Goal: Information Seeking & Learning: Learn about a topic

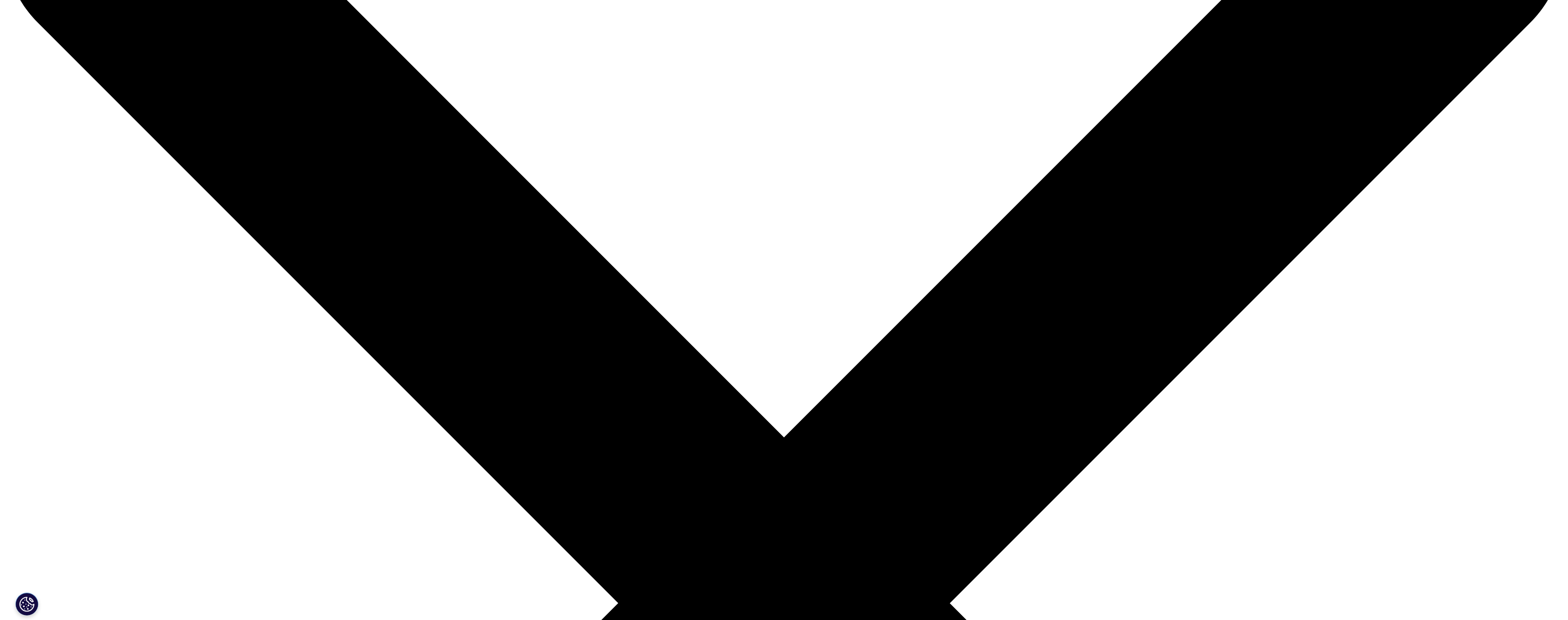
scroll to position [196, 0]
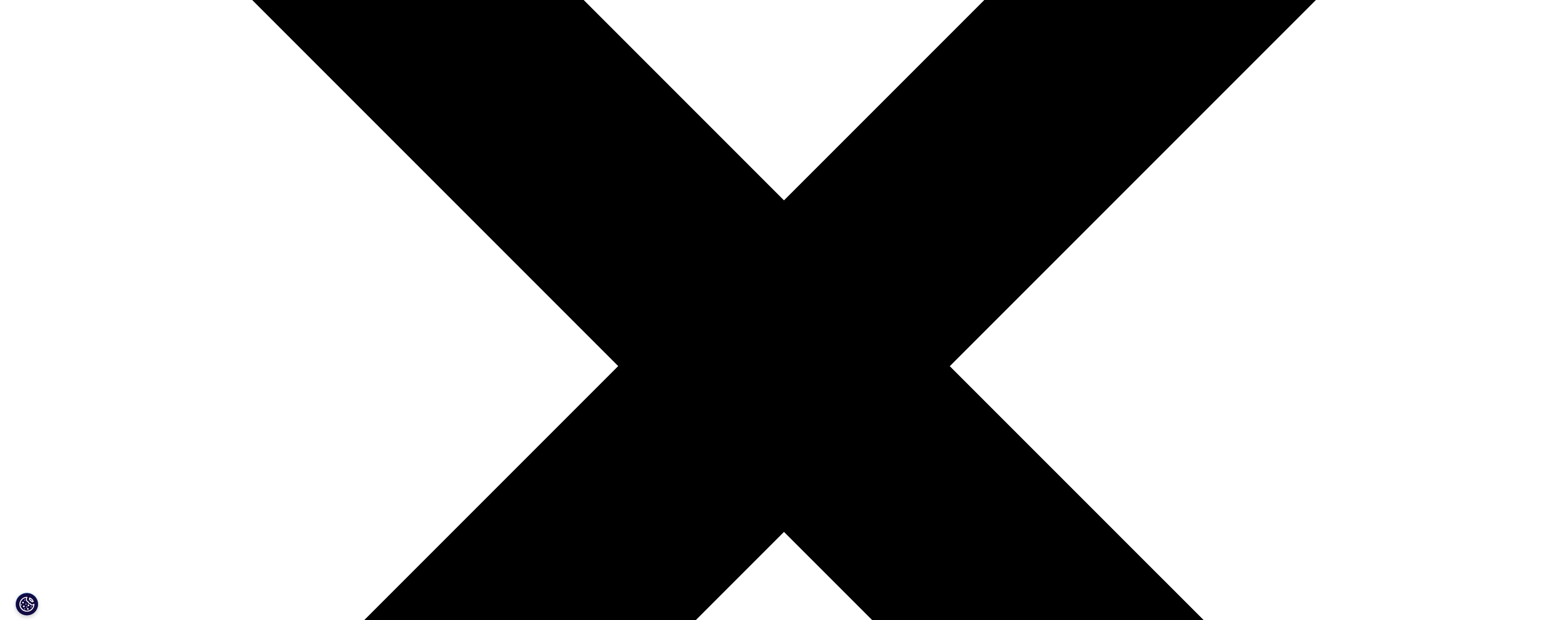
scroll to position [453, 0]
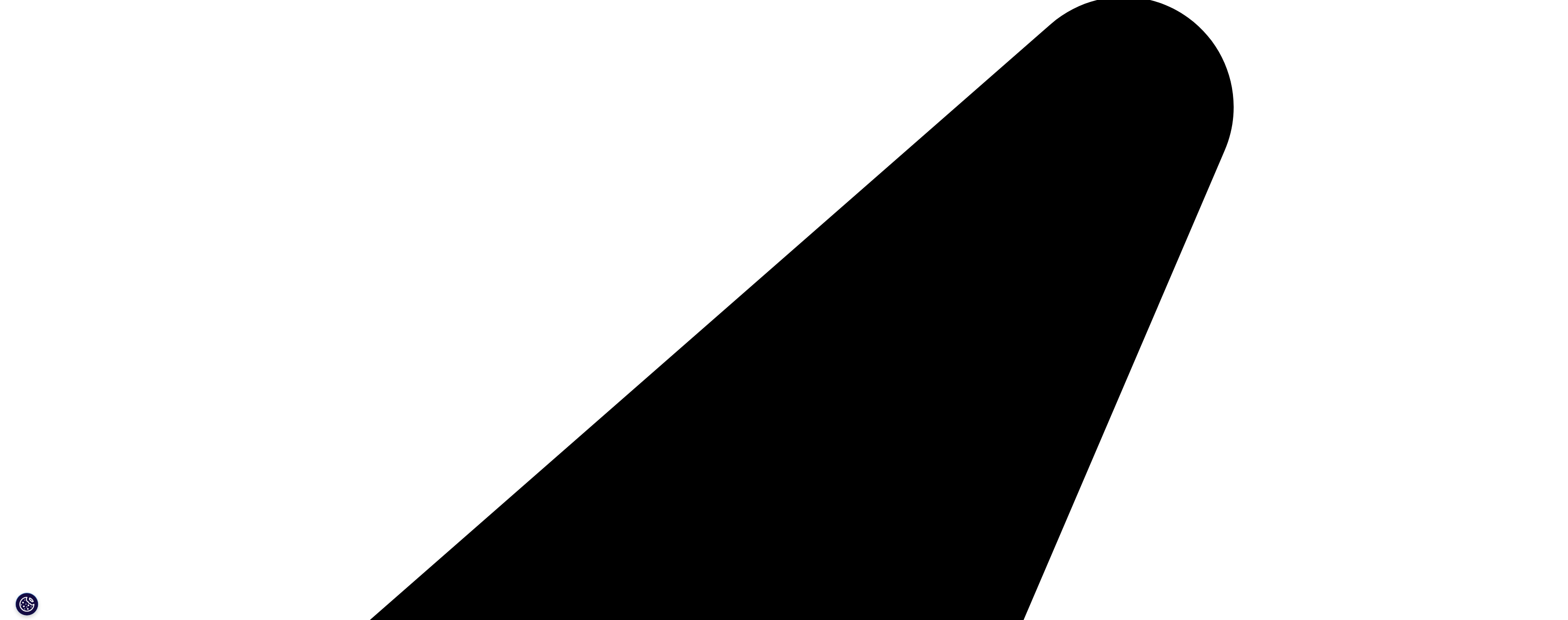
scroll to position [210, 0]
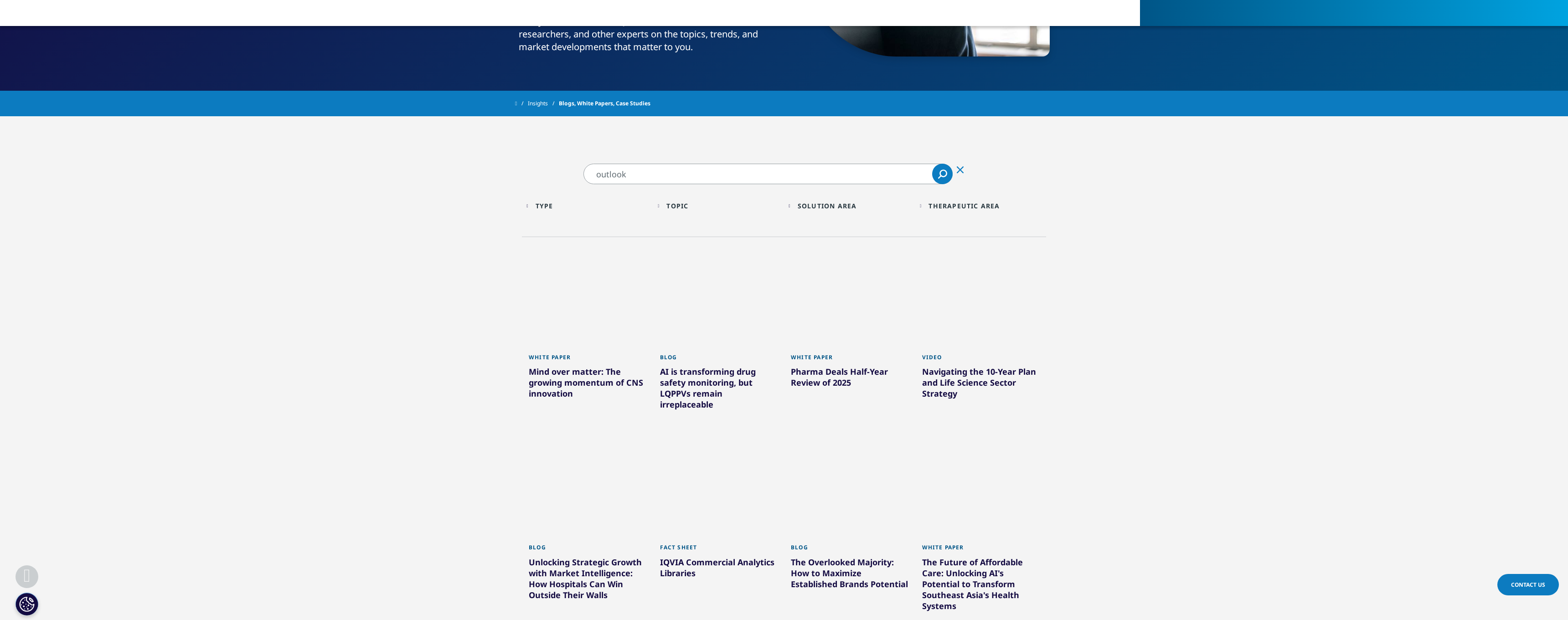
click at [670, 182] on input "outlook" at bounding box center [768, 174] width 369 height 21
click at [596, 172] on input "outlook" at bounding box center [768, 174] width 369 height 21
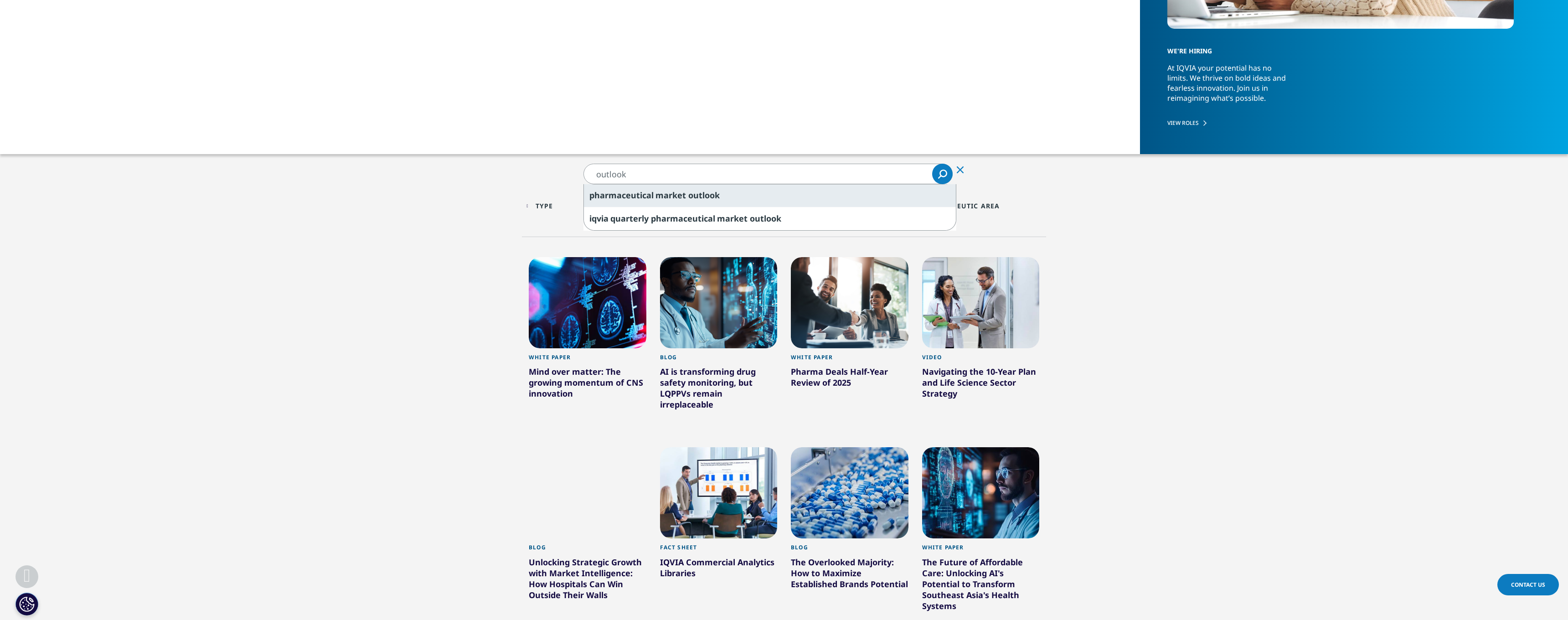
click at [627, 194] on span "pharmaceutical" at bounding box center [621, 196] width 65 height 11
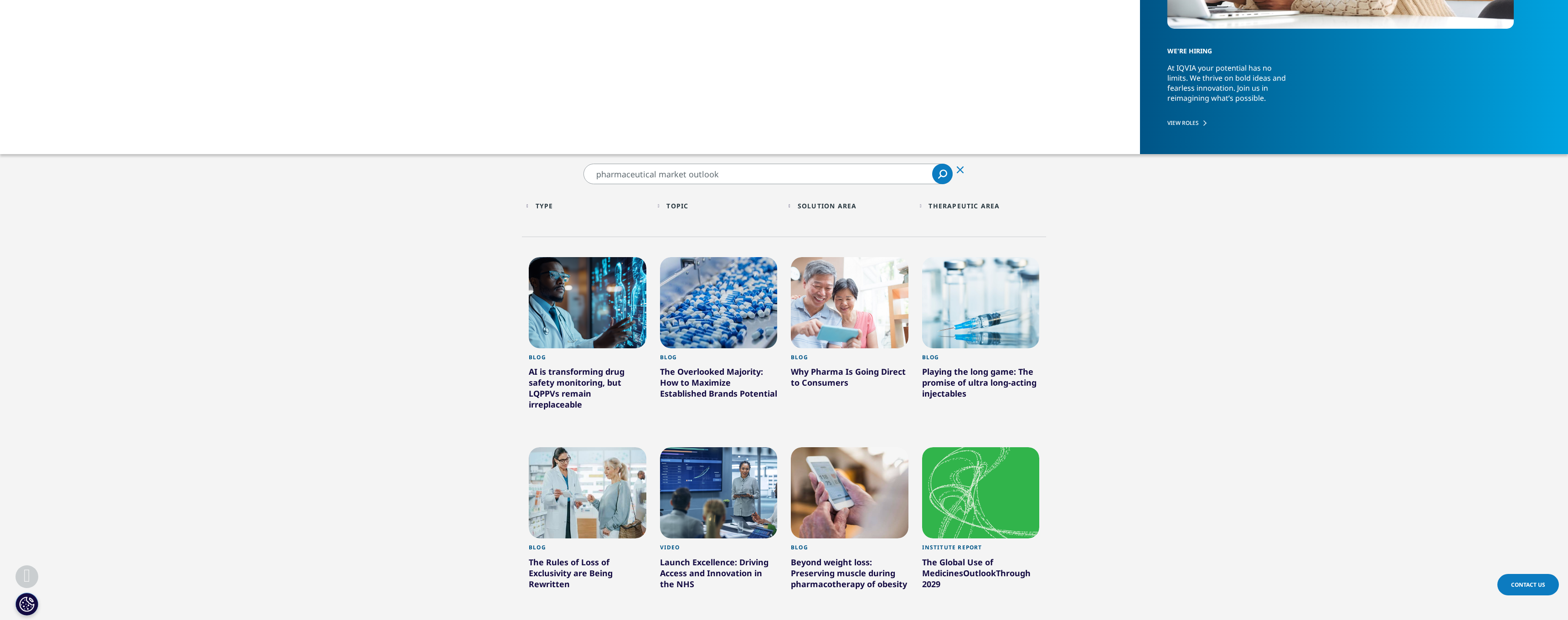
click at [732, 175] on input "pharmaceutical market outlook" at bounding box center [768, 174] width 369 height 21
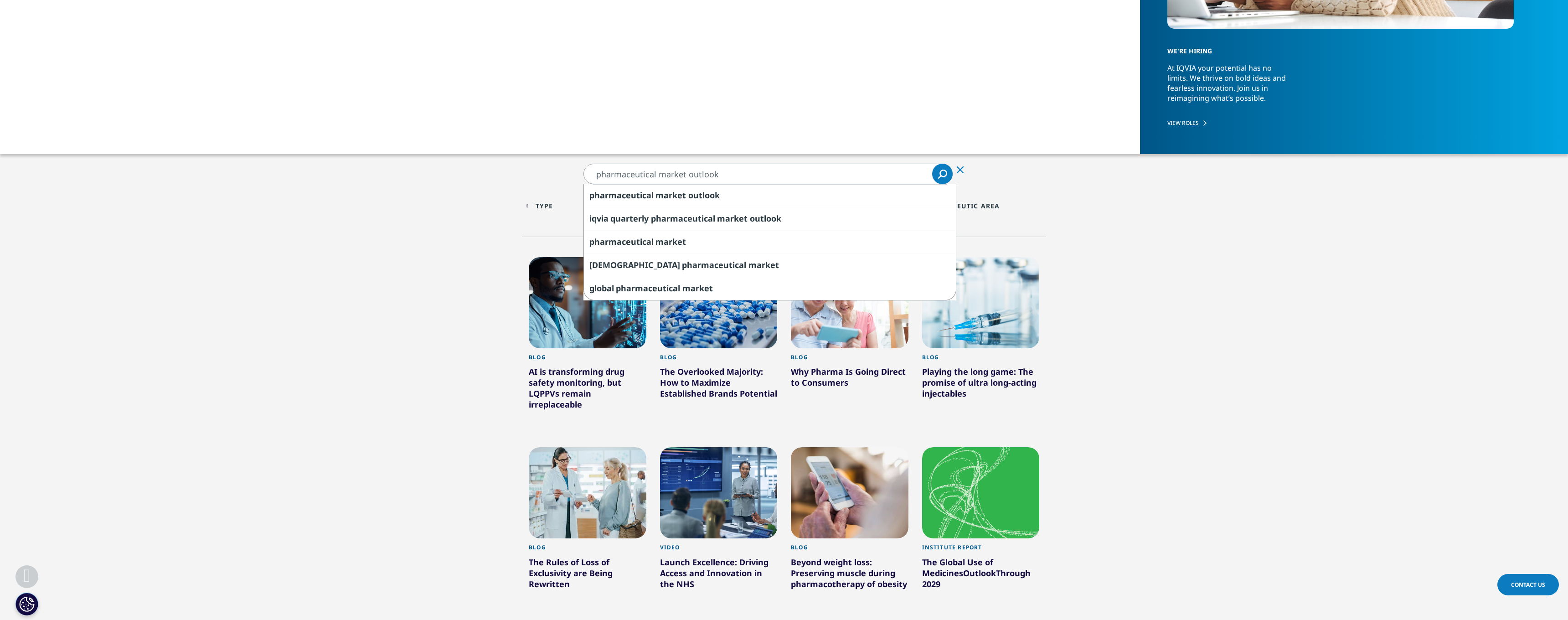
click at [732, 175] on input "pharmaceutical market outlook" at bounding box center [768, 174] width 369 height 21
click at [707, 219] on span "pharmaceutical" at bounding box center [683, 219] width 65 height 11
type input "iqvia quarterly pharmaceutical market outlook"
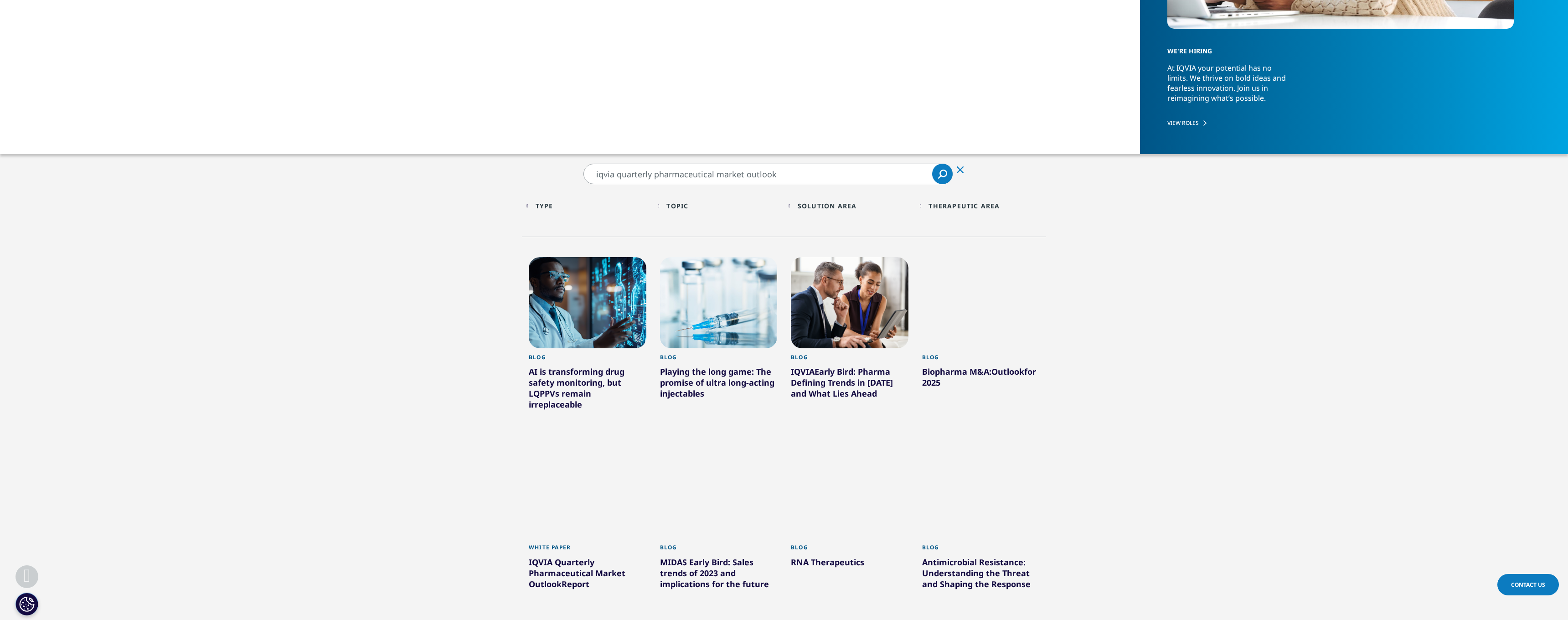
click at [726, 177] on input "iqvia quarterly pharmaceutical market outlook" at bounding box center [768, 174] width 369 height 21
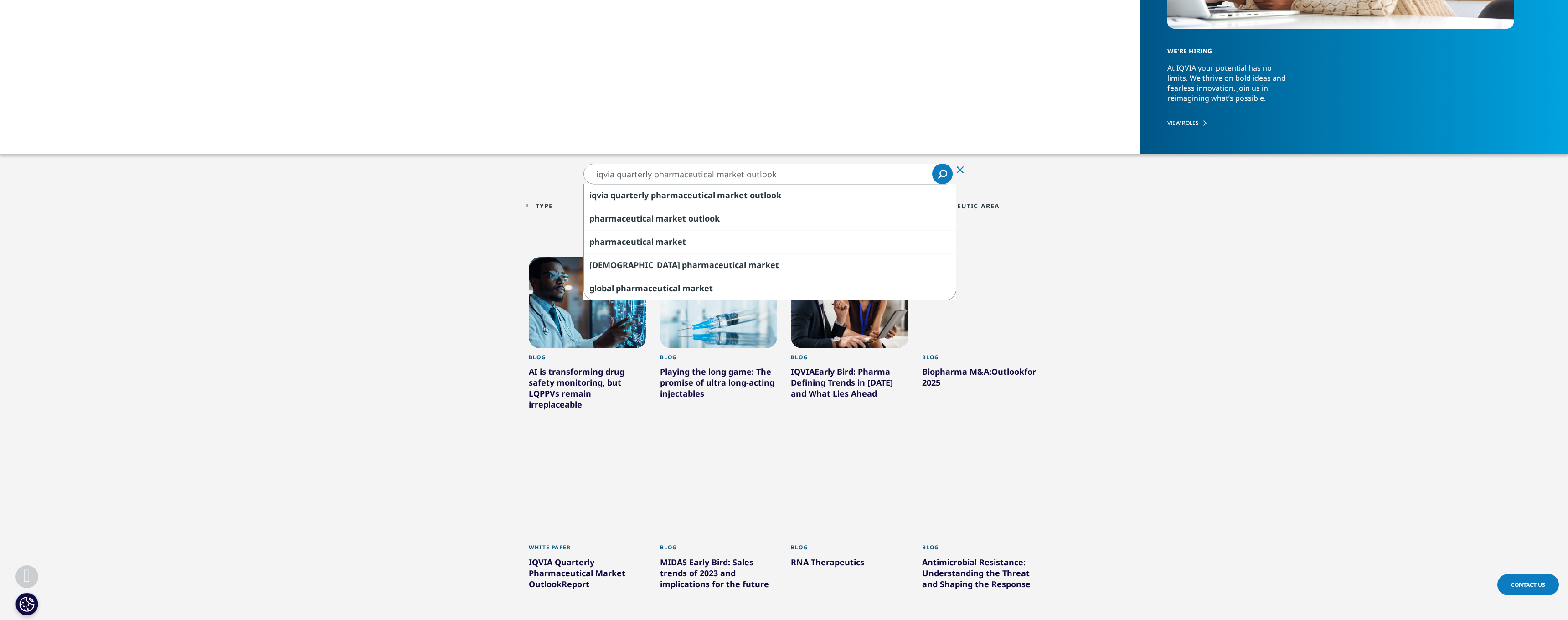
drag, startPoint x: 778, startPoint y: 173, endPoint x: 573, endPoint y: 172, distance: 205.0
click at [573, 172] on section "iqvia quarterly pharmaceutical market outlook iqvia quarterly pharmaceutical ma…" at bounding box center [784, 511] width 1568 height 695
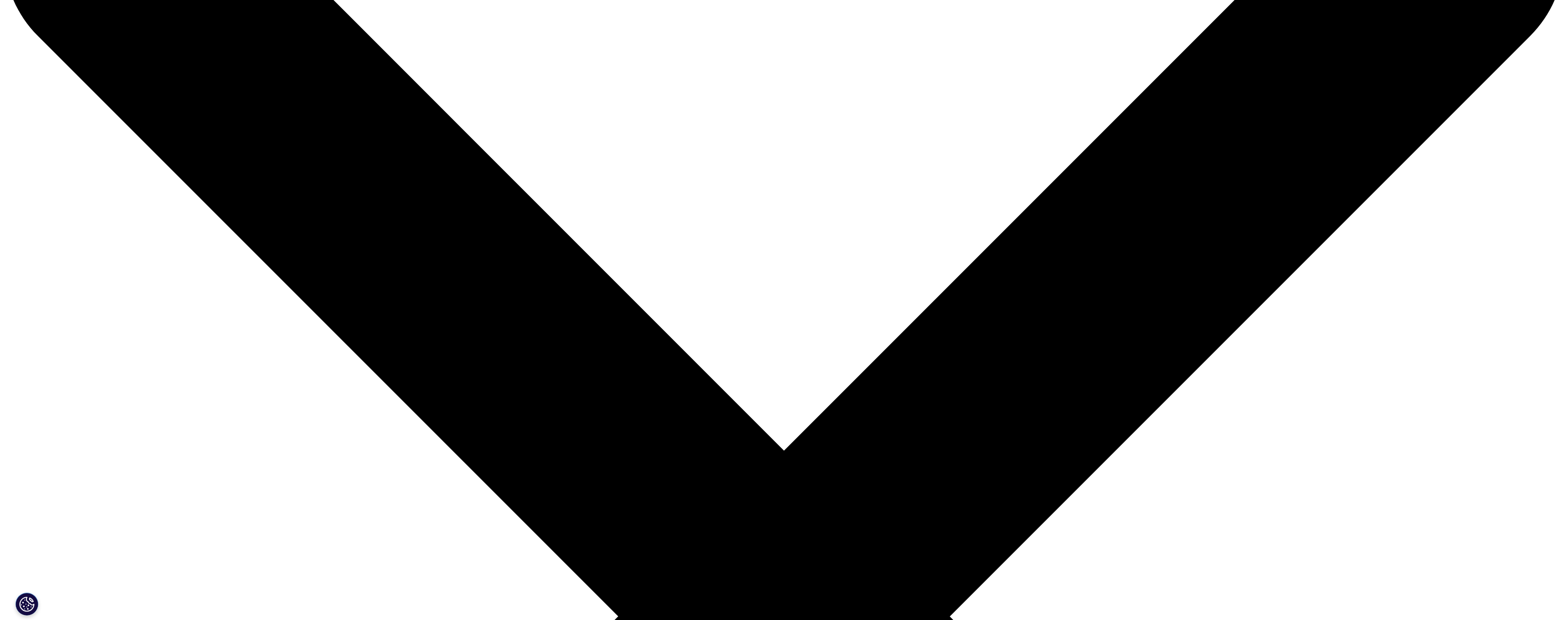
scroll to position [175, 0]
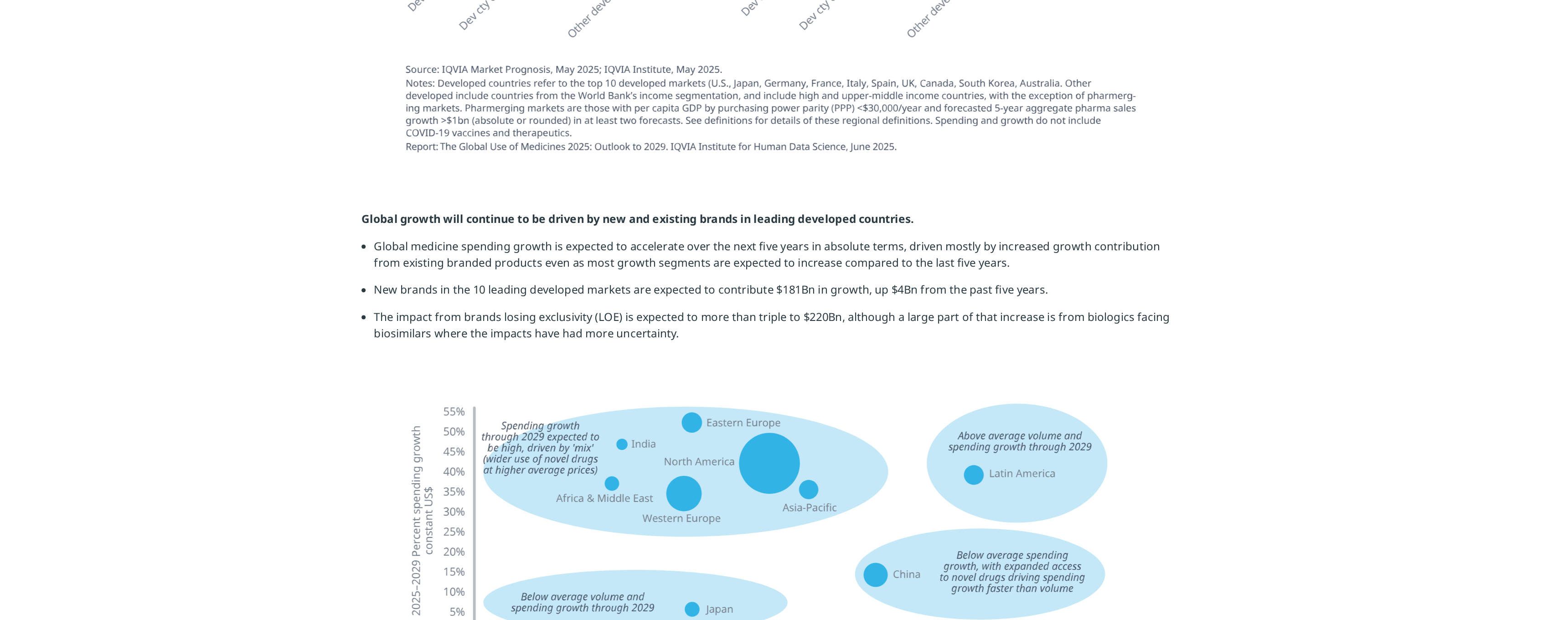
scroll to position [1826, 0]
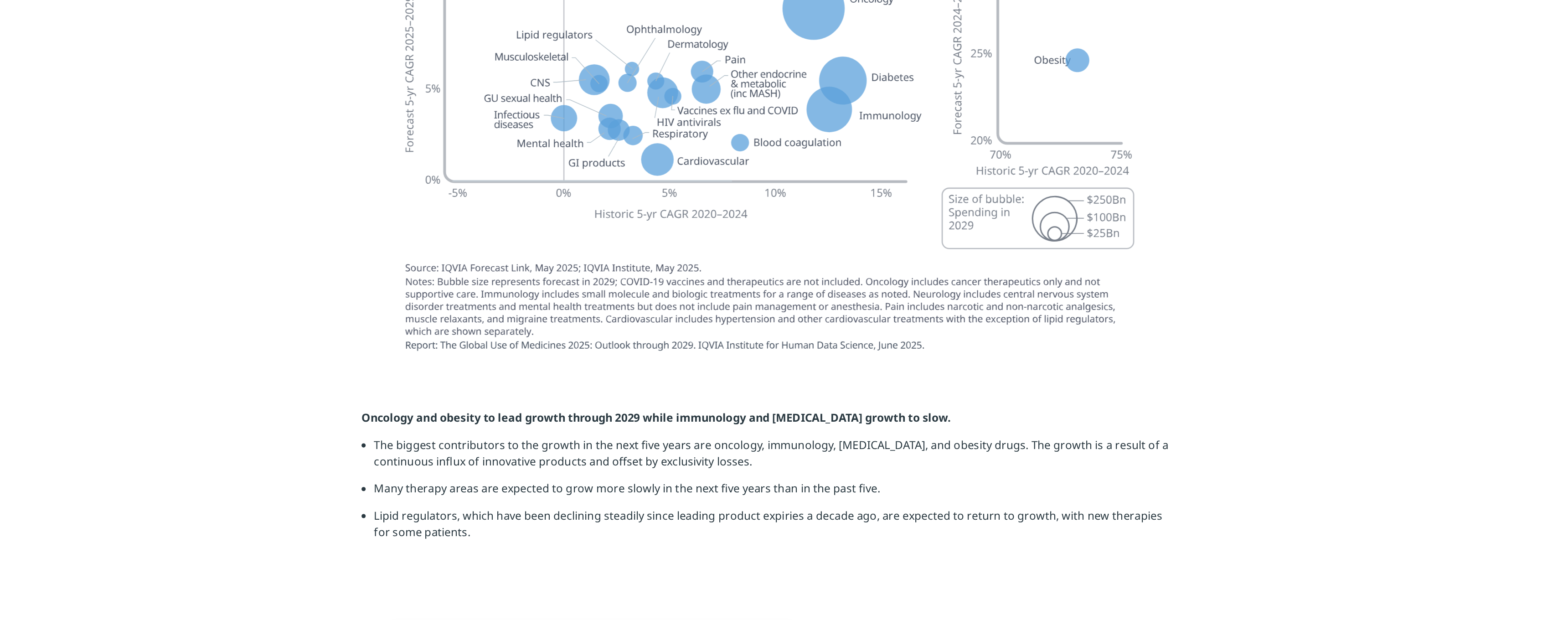
click at [529, 171] on img at bounding box center [784, 314] width 511 height 286
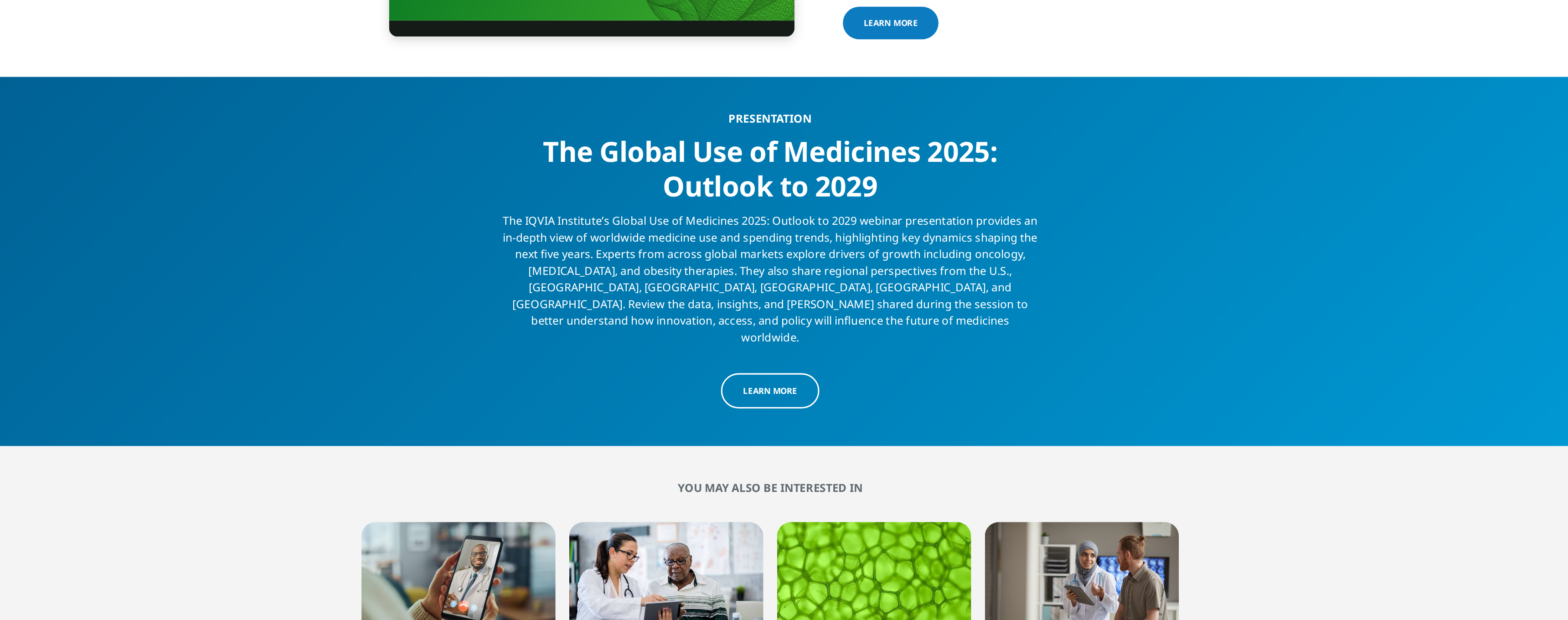
scroll to position [3103, 0]
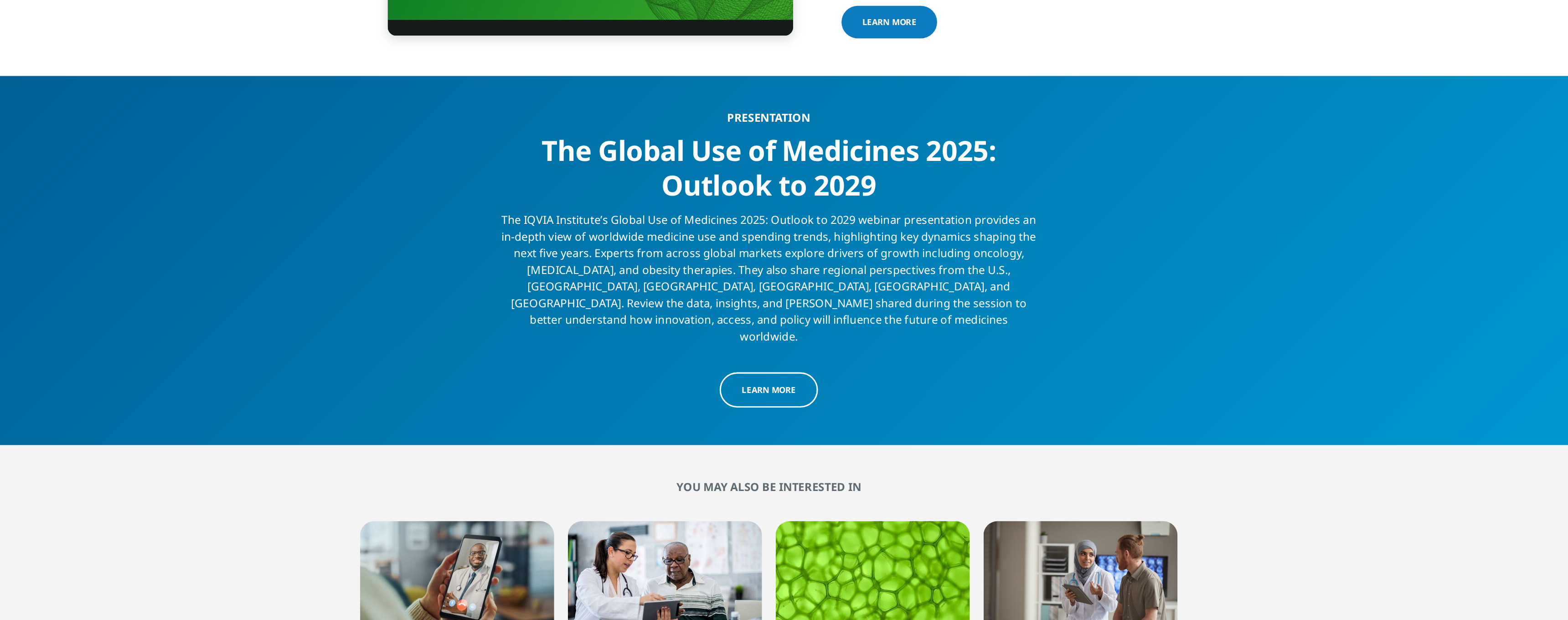
click at [752, 446] on link "Learn more" at bounding box center [784, 457] width 65 height 23
